Goal: Communication & Community: Ask a question

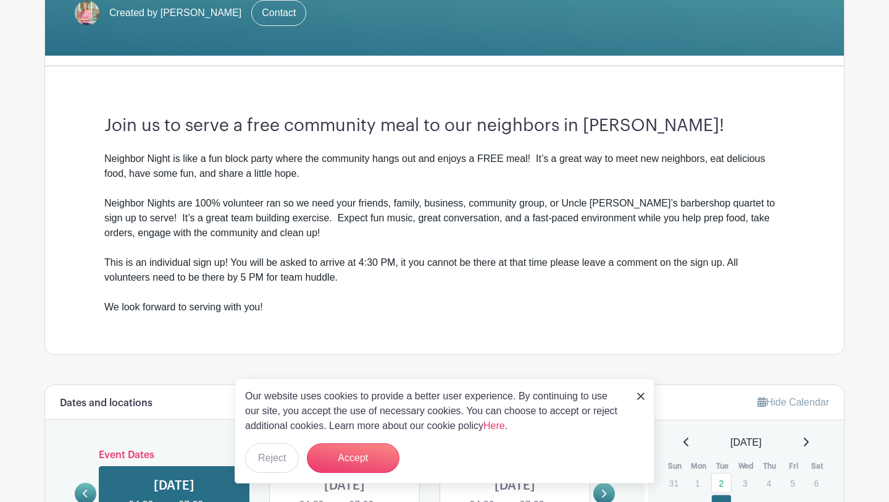
scroll to position [270, 0]
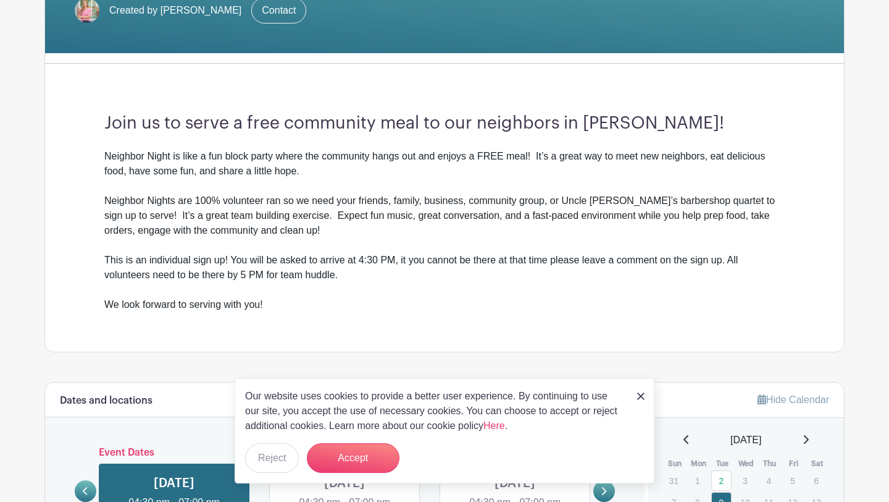
click at [640, 397] on img at bounding box center [640, 395] width 7 height 7
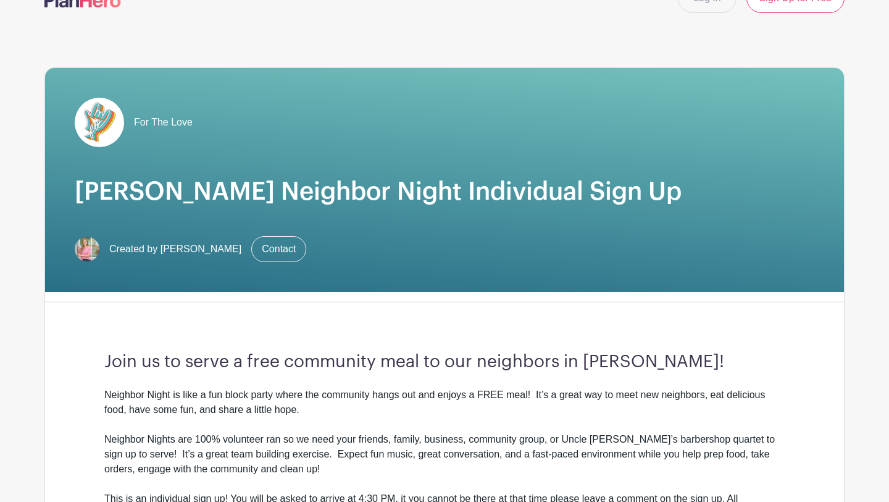
scroll to position [31, 0]
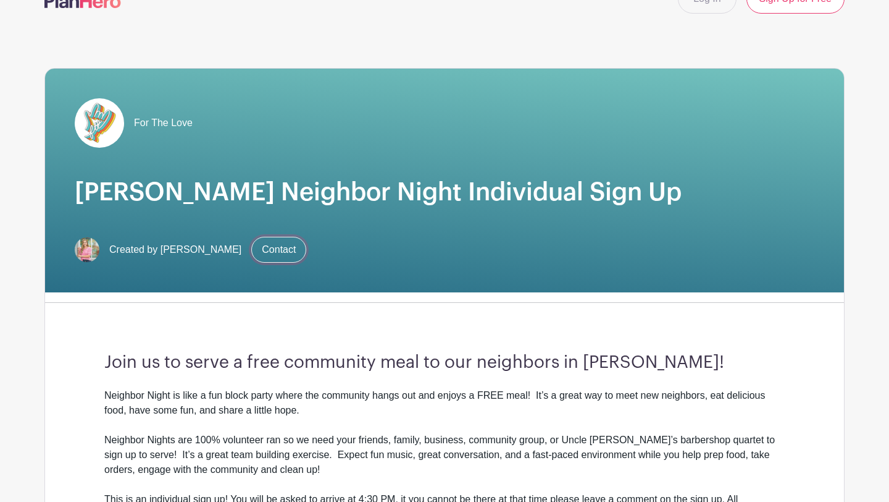
click at [274, 250] on link "Contact" at bounding box center [278, 250] width 55 height 26
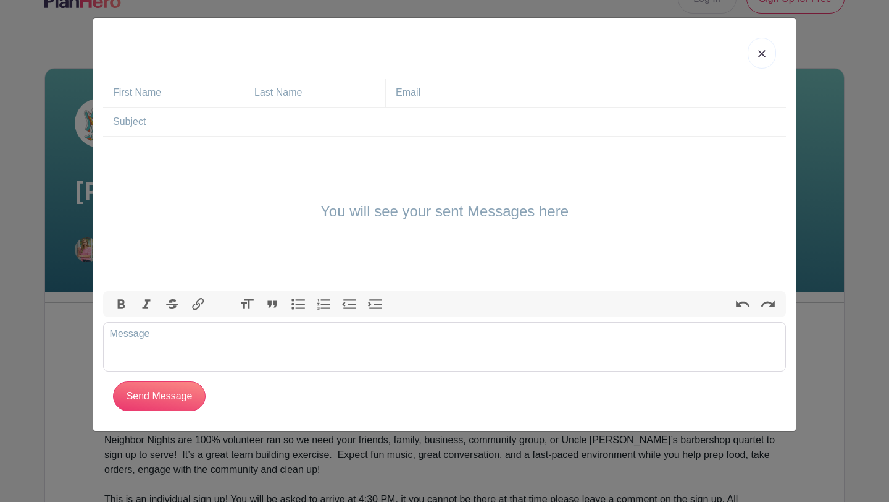
click at [184, 96] on input "text" at bounding box center [178, 92] width 131 height 28
type input "Caleb"
type input "Rainwater"
click at [396, 92] on input "text" at bounding box center [591, 92] width 390 height 28
click at [498, 104] on input "[EMAIL_ADDRESS][DOMAIN_NAME]" at bounding box center [591, 92] width 390 height 28
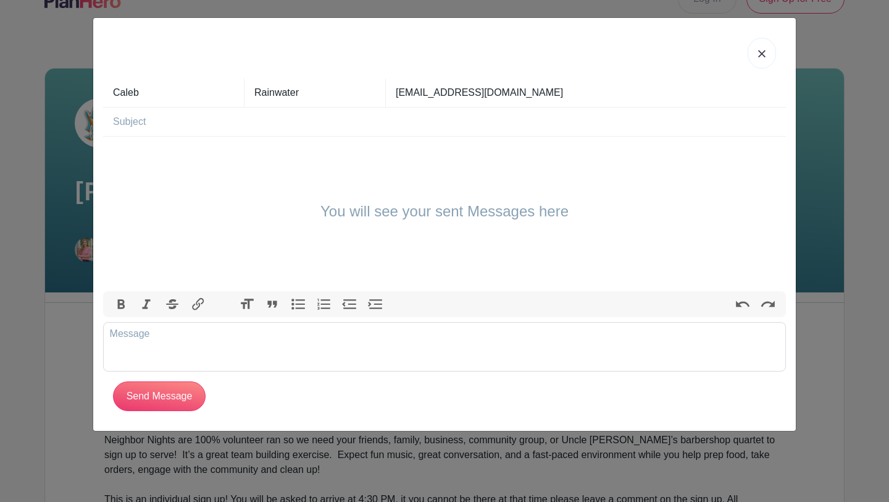
type input "[EMAIL_ADDRESS][DOMAIN_NAME]"
click at [471, 120] on input "text" at bounding box center [449, 121] width 673 height 28
type input "OZONE Volunteering"
click at [393, 210] on h4 "You will see your sent Messages here" at bounding box center [445, 212] width 248 height 18
click at [190, 330] on trix-editor at bounding box center [444, 346] width 683 height 49
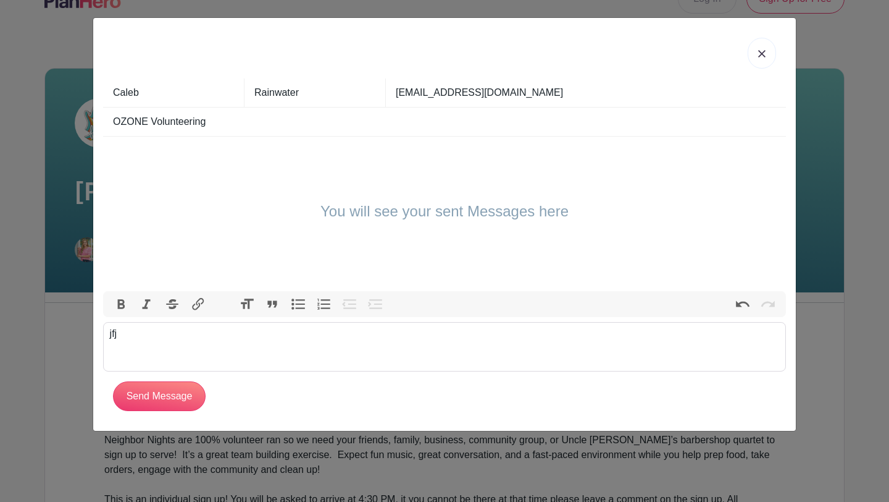
type trix-editor "<div>j</div>"
click at [183, 334] on trix-editor at bounding box center [444, 346] width 683 height 49
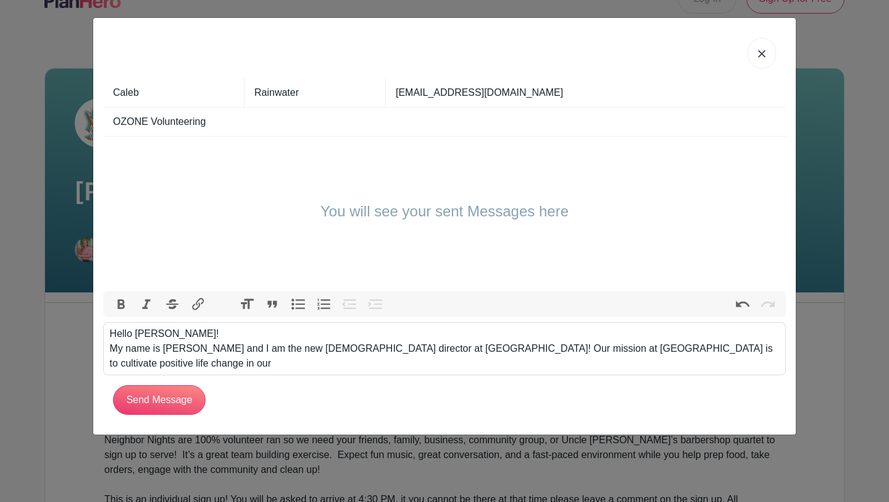
click at [460, 354] on div "Hello [PERSON_NAME]! My name is [PERSON_NAME] and I am the new [DEMOGRAPHIC_DAT…" at bounding box center [445, 348] width 670 height 44
click at [762, 347] on div "Hello [PERSON_NAME]! My name is [PERSON_NAME] and I am the new [DEMOGRAPHIC_DAT…" at bounding box center [445, 348] width 670 height 44
click at [322, 371] on trix-editor "Hello [PERSON_NAME]! My name is [PERSON_NAME] and I am the new [DEMOGRAPHIC_DAT…" at bounding box center [444, 349] width 683 height 54
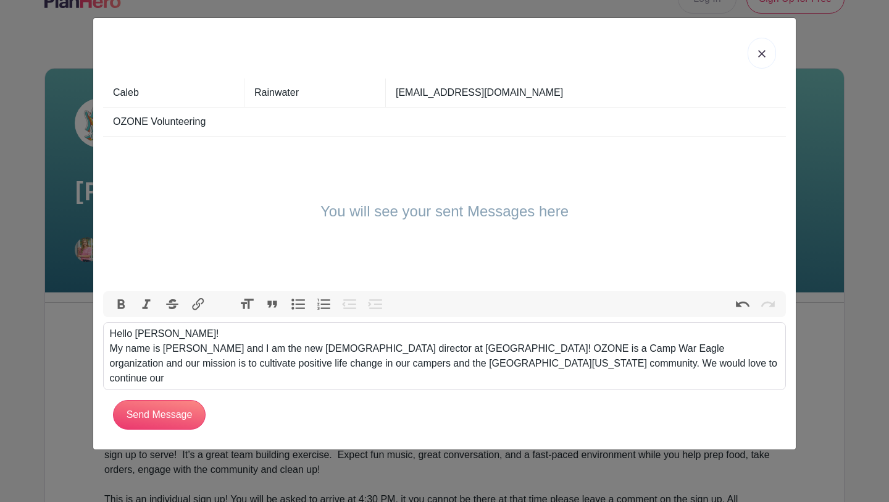
click at [453, 361] on div "Hello [PERSON_NAME]! My name is [PERSON_NAME] and I am the new [DEMOGRAPHIC_DAT…" at bounding box center [445, 355] width 670 height 59
click at [636, 366] on div "Hello [PERSON_NAME]! My name is [PERSON_NAME] and I am the new [DEMOGRAPHIC_DAT…" at bounding box center [445, 355] width 670 height 59
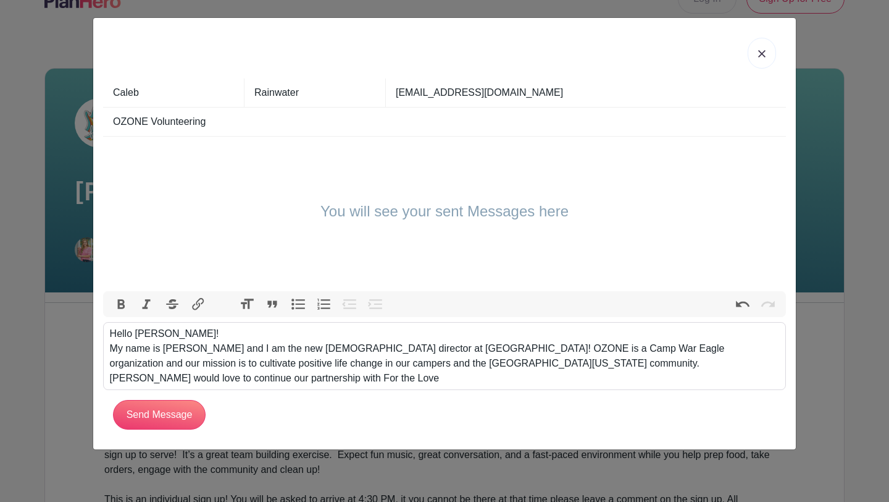
click at [705, 364] on div "Hello [PERSON_NAME]! My name is [PERSON_NAME] and I am the new [DEMOGRAPHIC_DAT…" at bounding box center [445, 355] width 670 height 59
click at [748, 365] on div "Hello [PERSON_NAME]! My name is [PERSON_NAME] and I am the new [DEMOGRAPHIC_DAT…" at bounding box center [445, 355] width 670 height 59
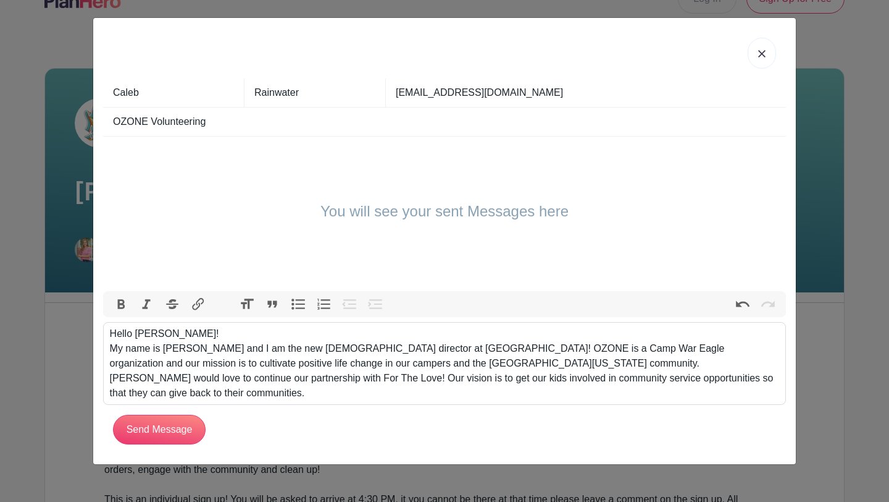
click at [406, 380] on div "Hello [PERSON_NAME]! My name is [PERSON_NAME] and I am the new [DEMOGRAPHIC_DAT…" at bounding box center [445, 363] width 670 height 74
click at [313, 383] on div "Hello [PERSON_NAME]! My name is [PERSON_NAME] and I am the new [DEMOGRAPHIC_DAT…" at bounding box center [445, 363] width 670 height 74
click at [572, 383] on div "Hello [PERSON_NAME]! My name is [PERSON_NAME] and I am the new [DEMOGRAPHIC_DAT…" at bounding box center [445, 363] width 670 height 74
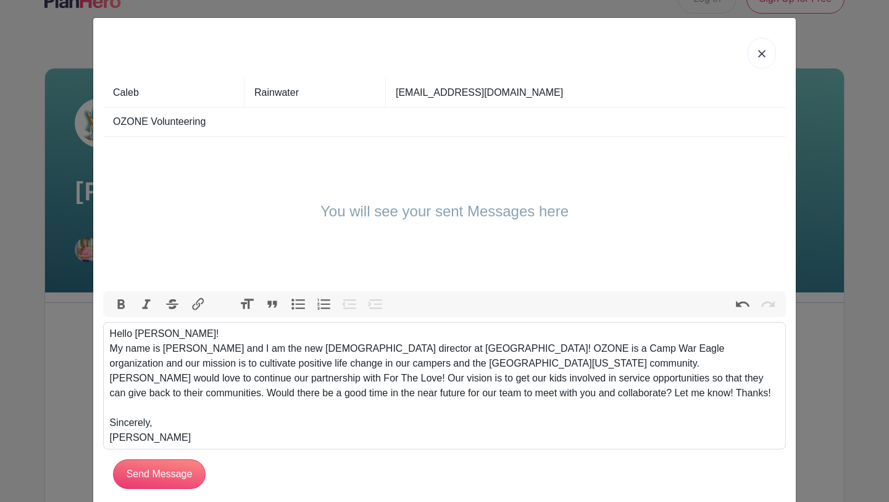
click at [110, 346] on div "Hello [PERSON_NAME]! My name is [PERSON_NAME] and I am the new [DEMOGRAPHIC_DAT…" at bounding box center [445, 385] width 670 height 119
type trix-editor "<div>Hello [PERSON_NAME]!<br><br>My name is [PERSON_NAME] and I am the new [DEM…"
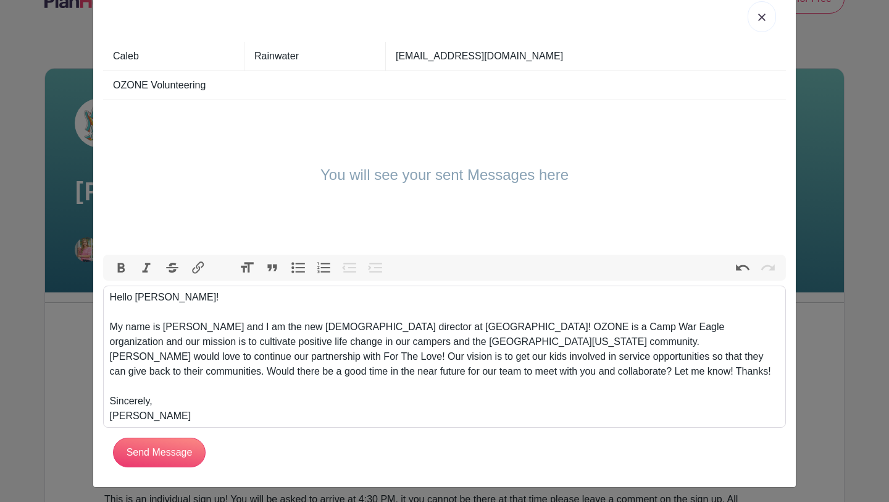
scroll to position [40, 0]
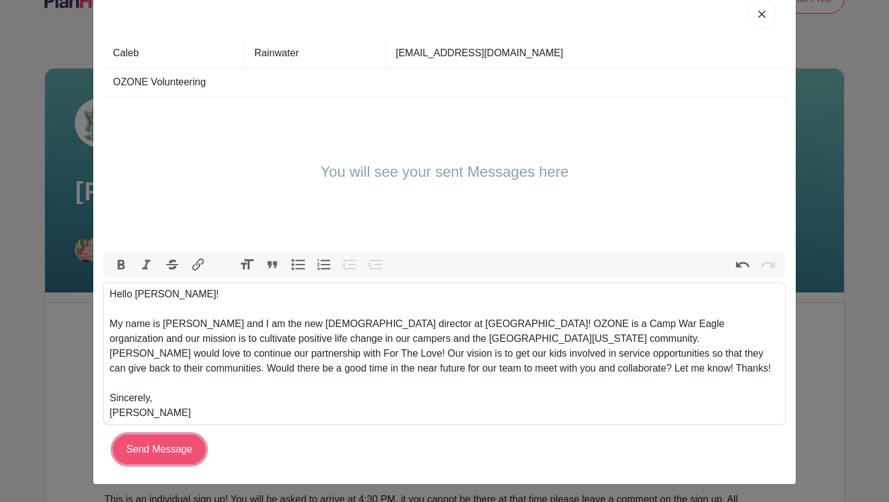
click at [185, 443] on input "Send Message" at bounding box center [159, 449] width 93 height 30
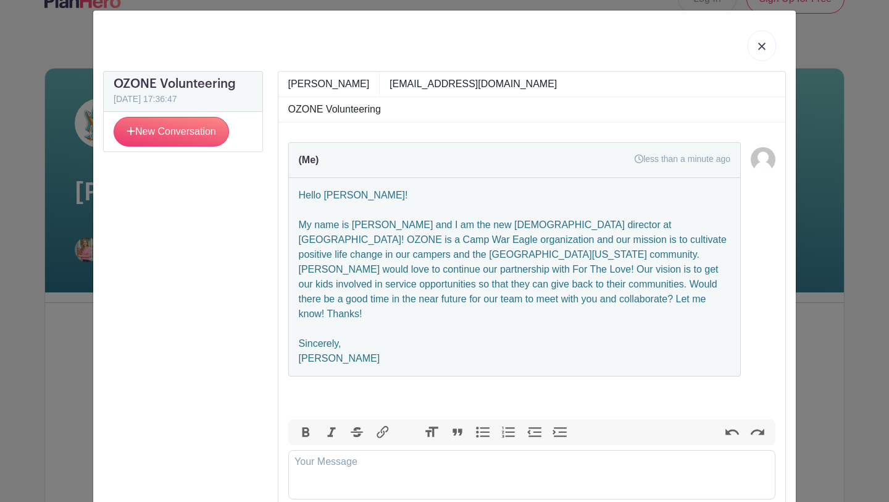
scroll to position [0, 0]
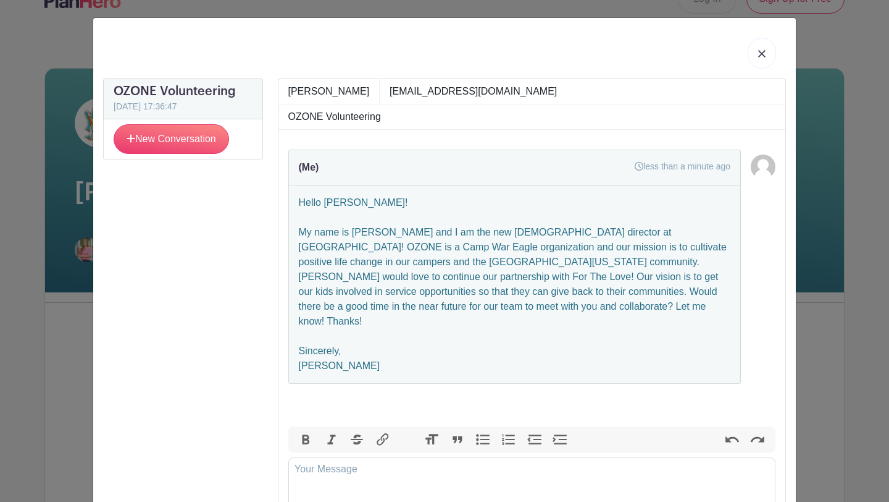
click at [473, 103] on div "[EMAIL_ADDRESS][DOMAIN_NAME]" at bounding box center [588, 91] width 396 height 25
